Goal: Task Accomplishment & Management: Manage account settings

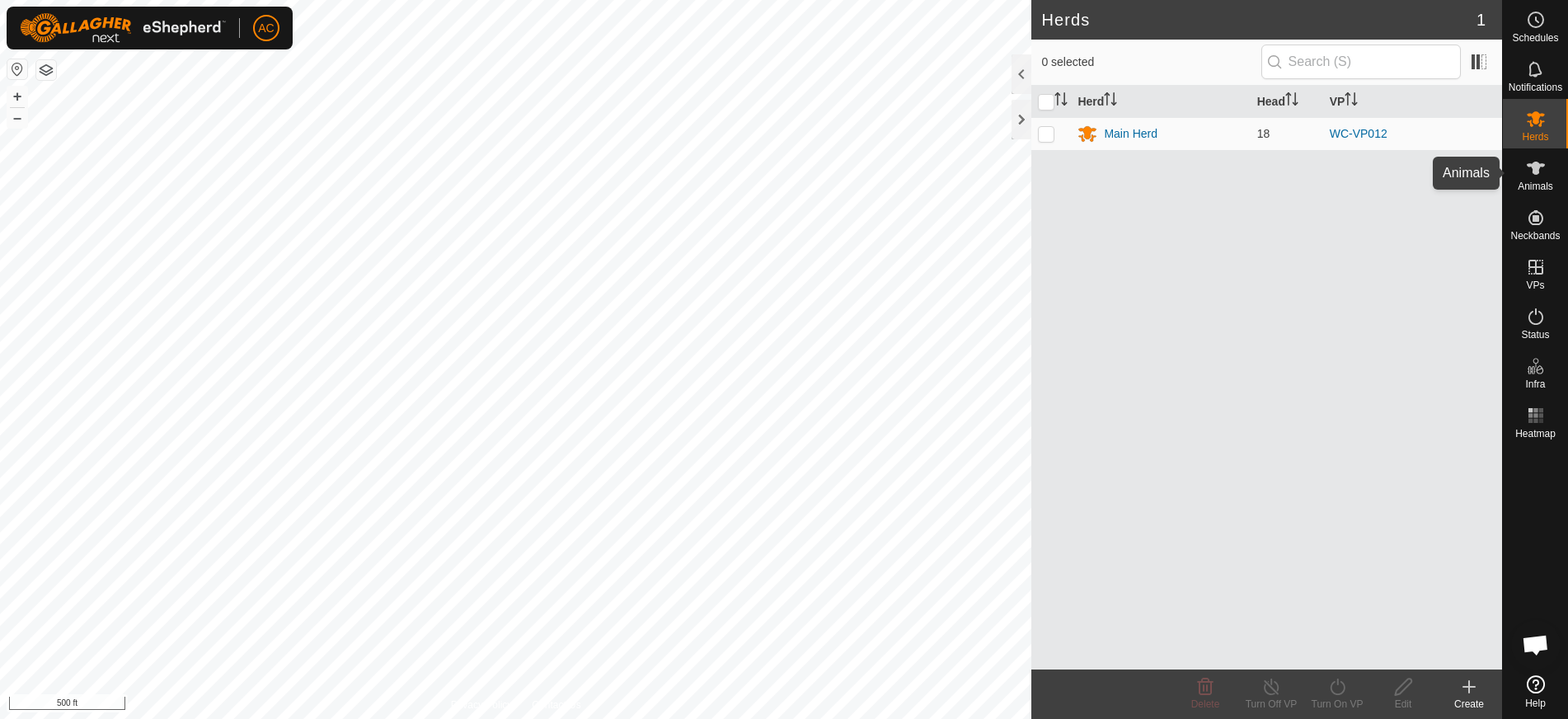
click at [1539, 175] on icon at bounding box center [1536, 168] width 20 height 20
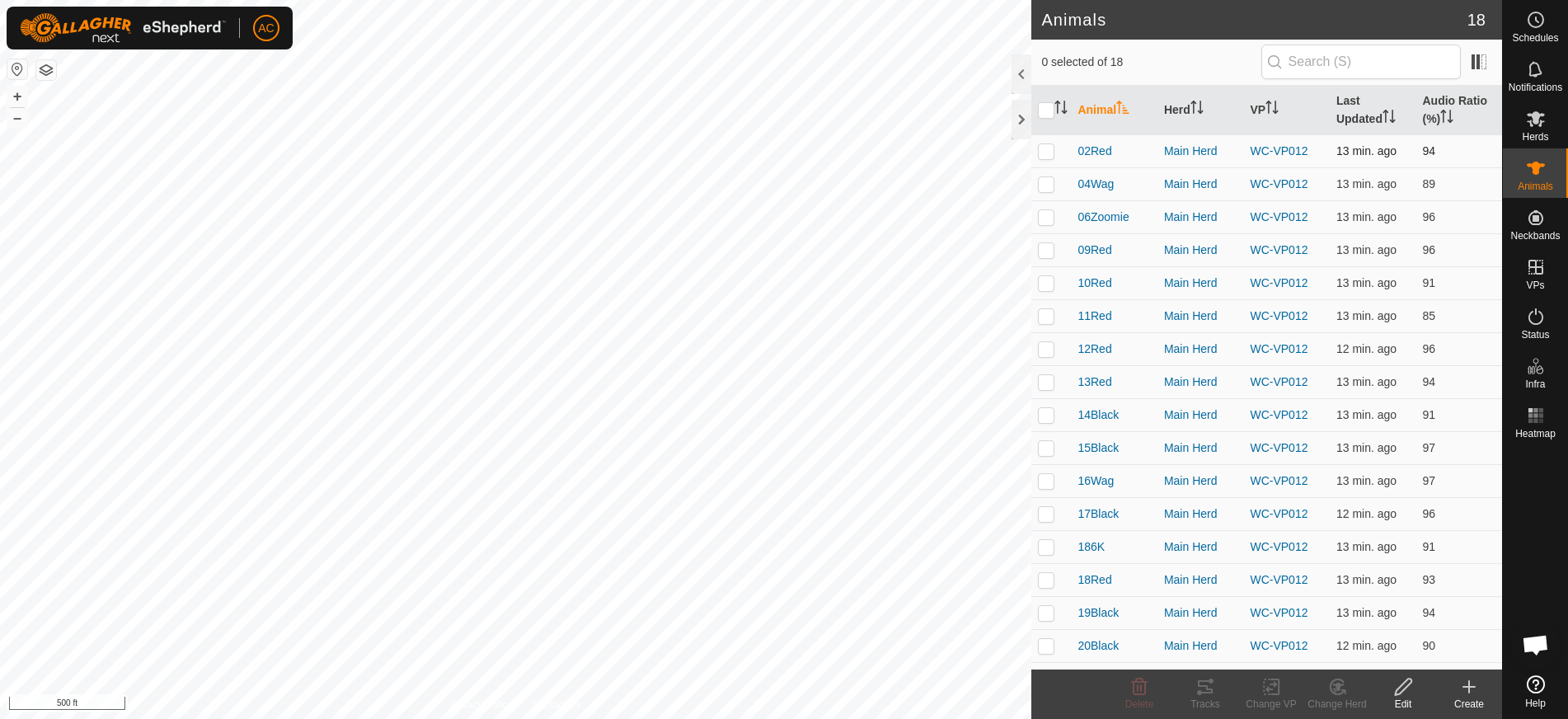
drag, startPoint x: 1048, startPoint y: 152, endPoint x: 1052, endPoint y: 186, distance: 34.2
click at [1048, 152] on p-checkbox at bounding box center [1046, 150] width 16 height 13
checkbox input "true"
click at [1051, 185] on p-checkbox at bounding box center [1046, 184] width 16 height 13
checkbox input "true"
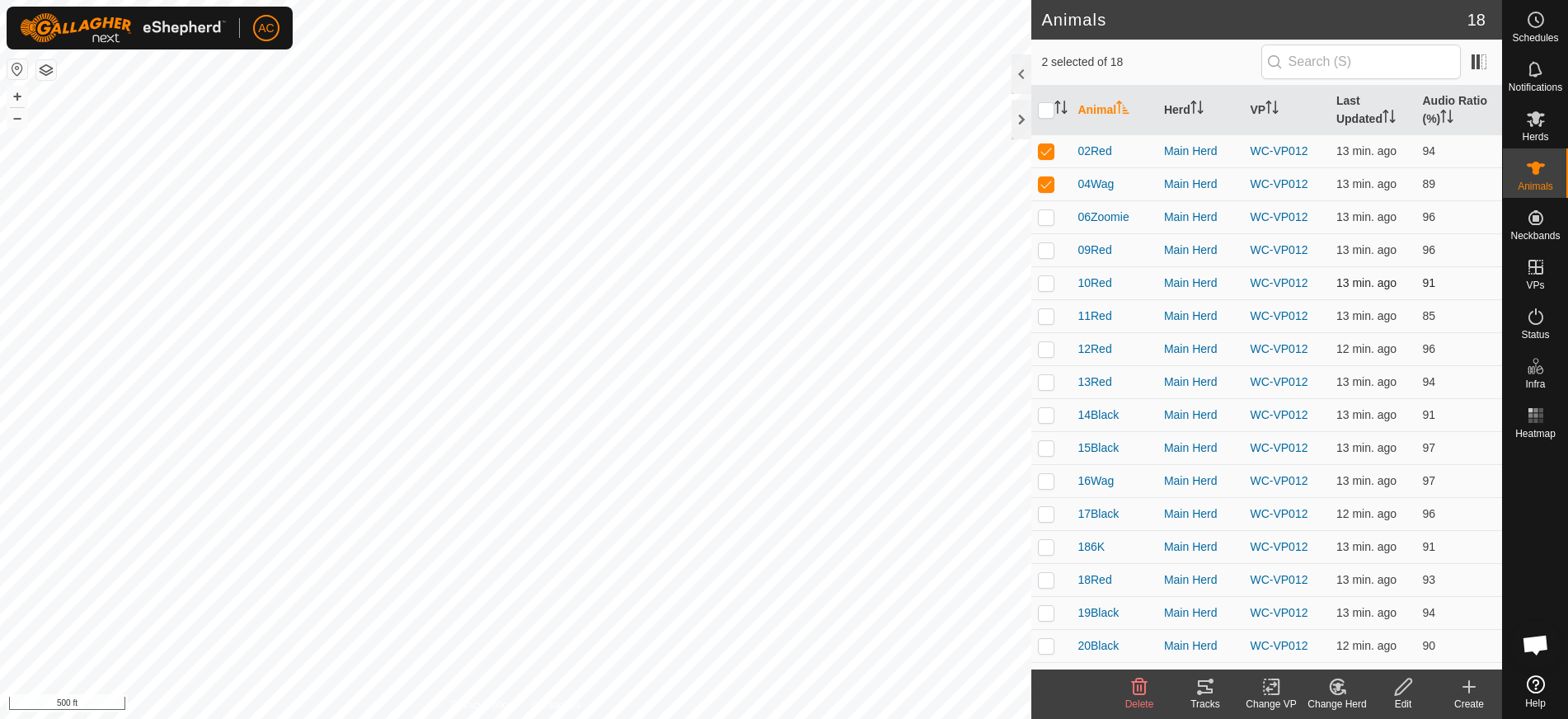
click at [1039, 278] on p-checkbox at bounding box center [1046, 283] width 16 height 13
checkbox input "true"
drag, startPoint x: 1044, startPoint y: 318, endPoint x: 1042, endPoint y: 357, distance: 39.1
click at [1044, 321] on p-checkbox at bounding box center [1046, 315] width 16 height 13
checkbox input "true"
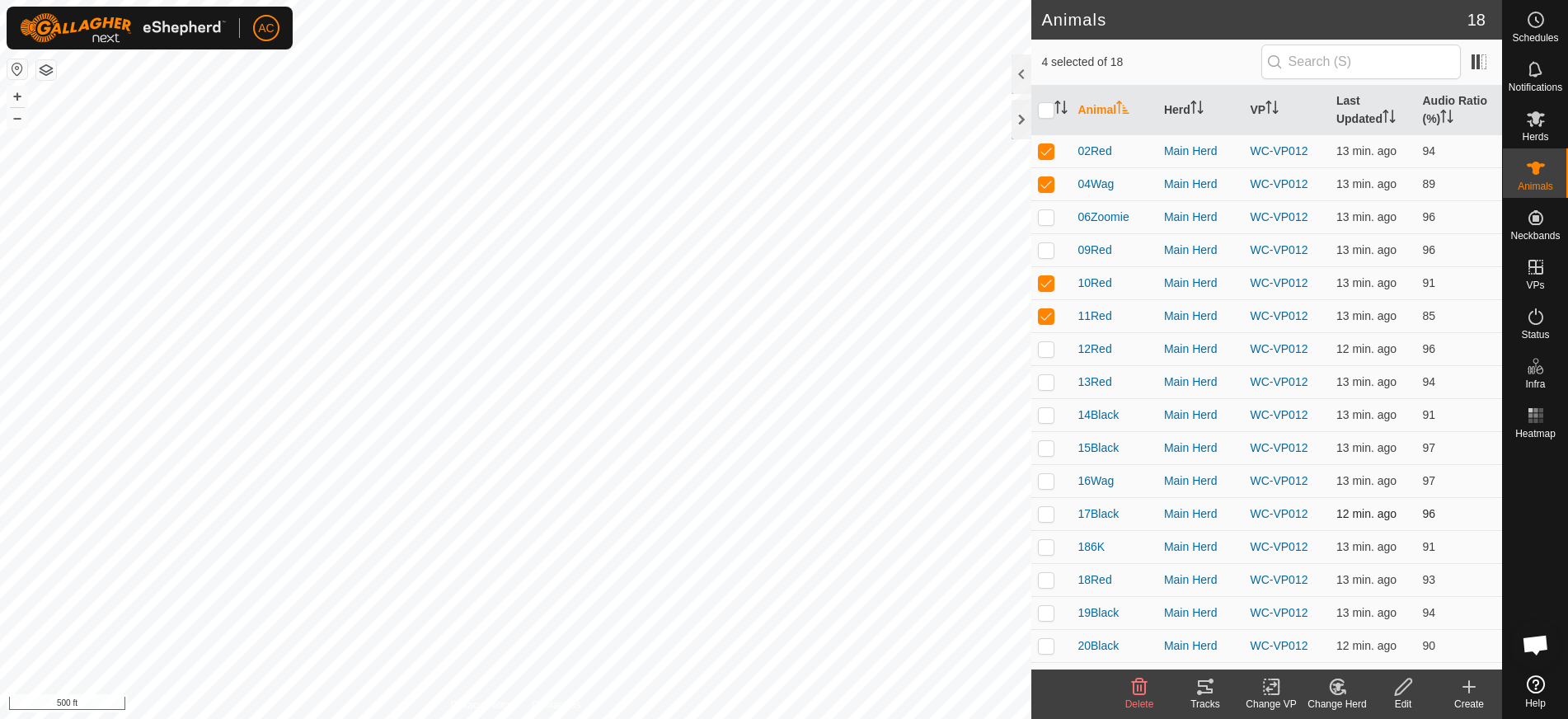
click at [1054, 528] on td at bounding box center [1051, 514] width 39 height 33
checkbox input "true"
click at [1042, 558] on td at bounding box center [1051, 546] width 39 height 33
checkbox input "true"
click at [1047, 651] on p-checkbox at bounding box center [1046, 646] width 16 height 13
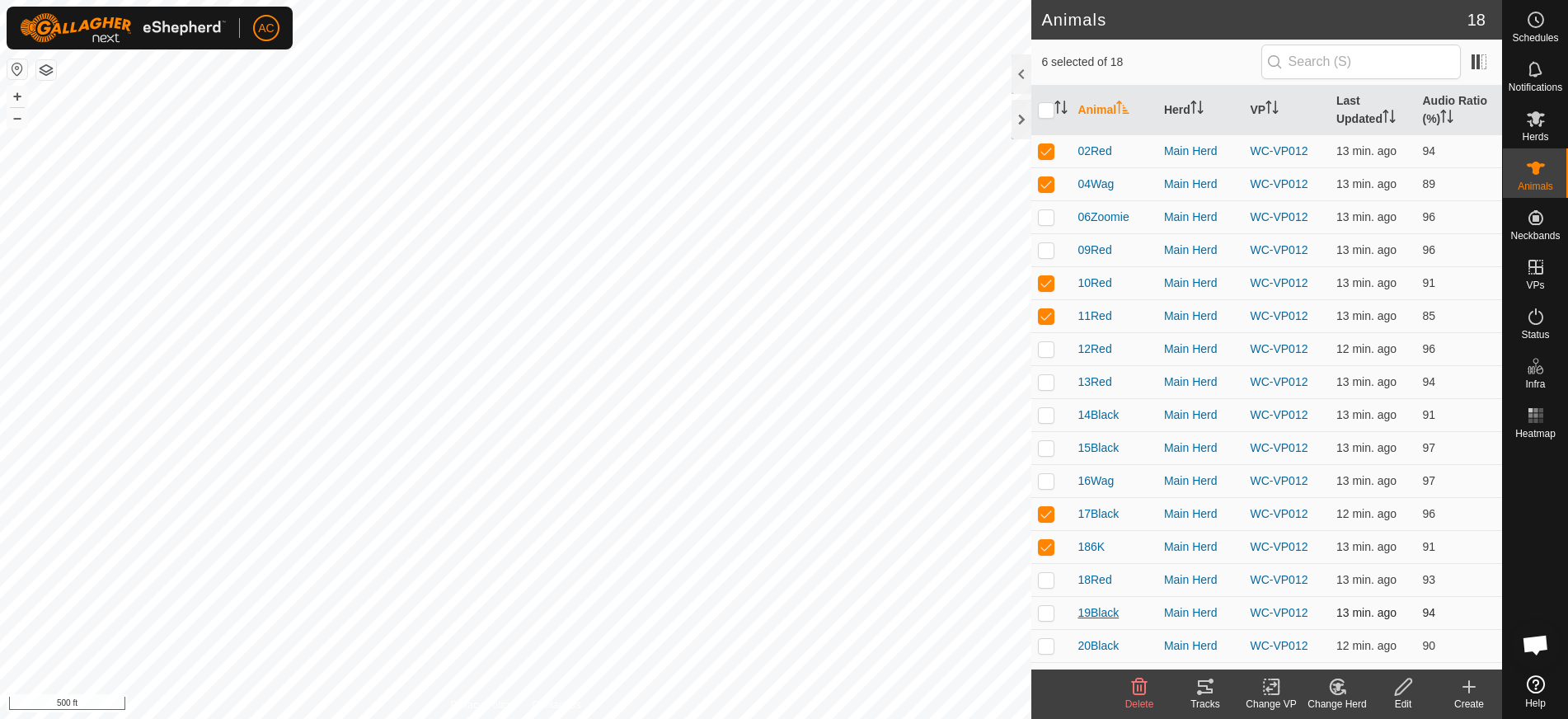
checkbox input "true"
click at [1204, 701] on div "Tracks" at bounding box center [1206, 704] width 66 height 15
